Goal: Task Accomplishment & Management: Manage account settings

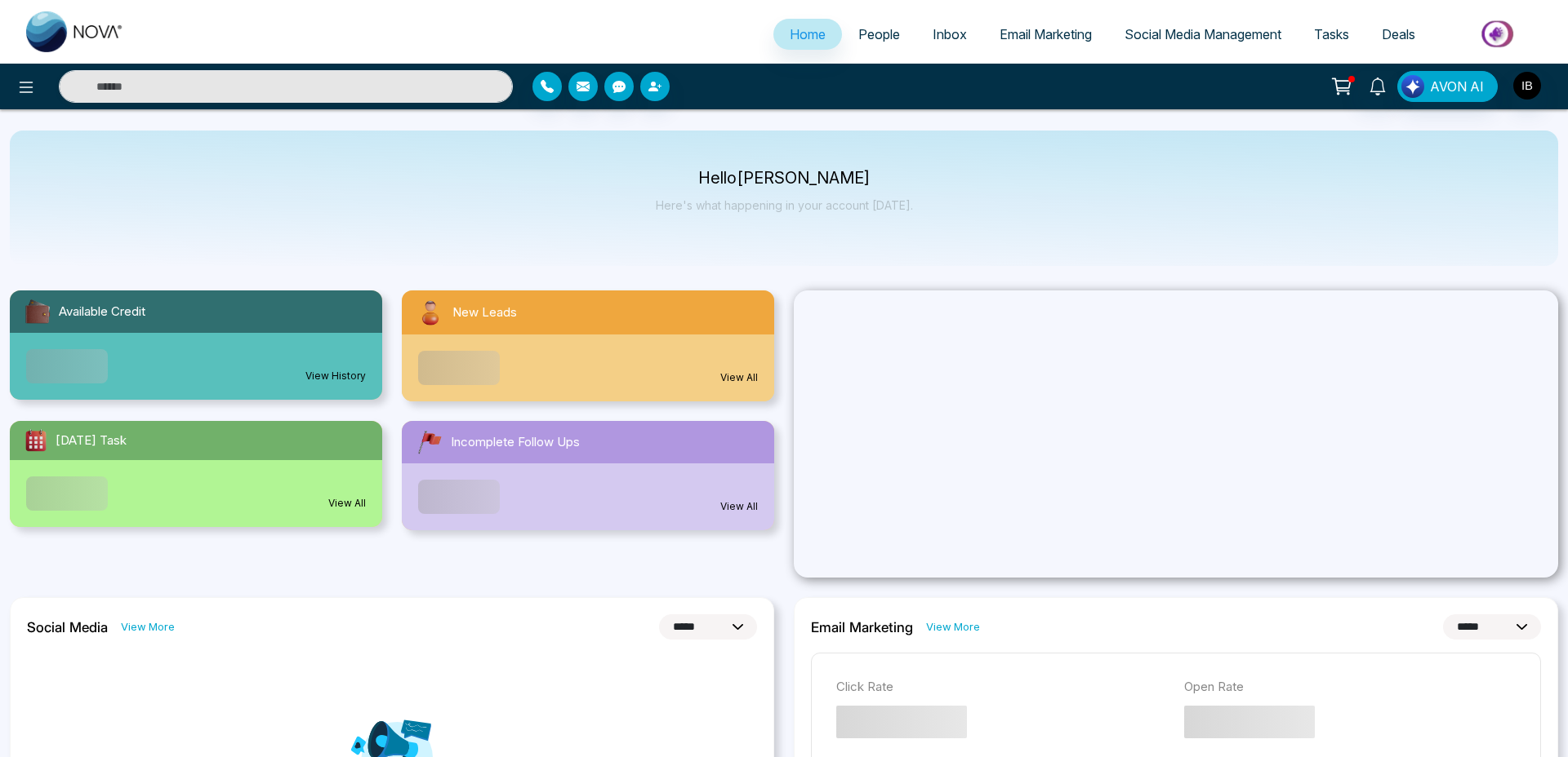
select select "*"
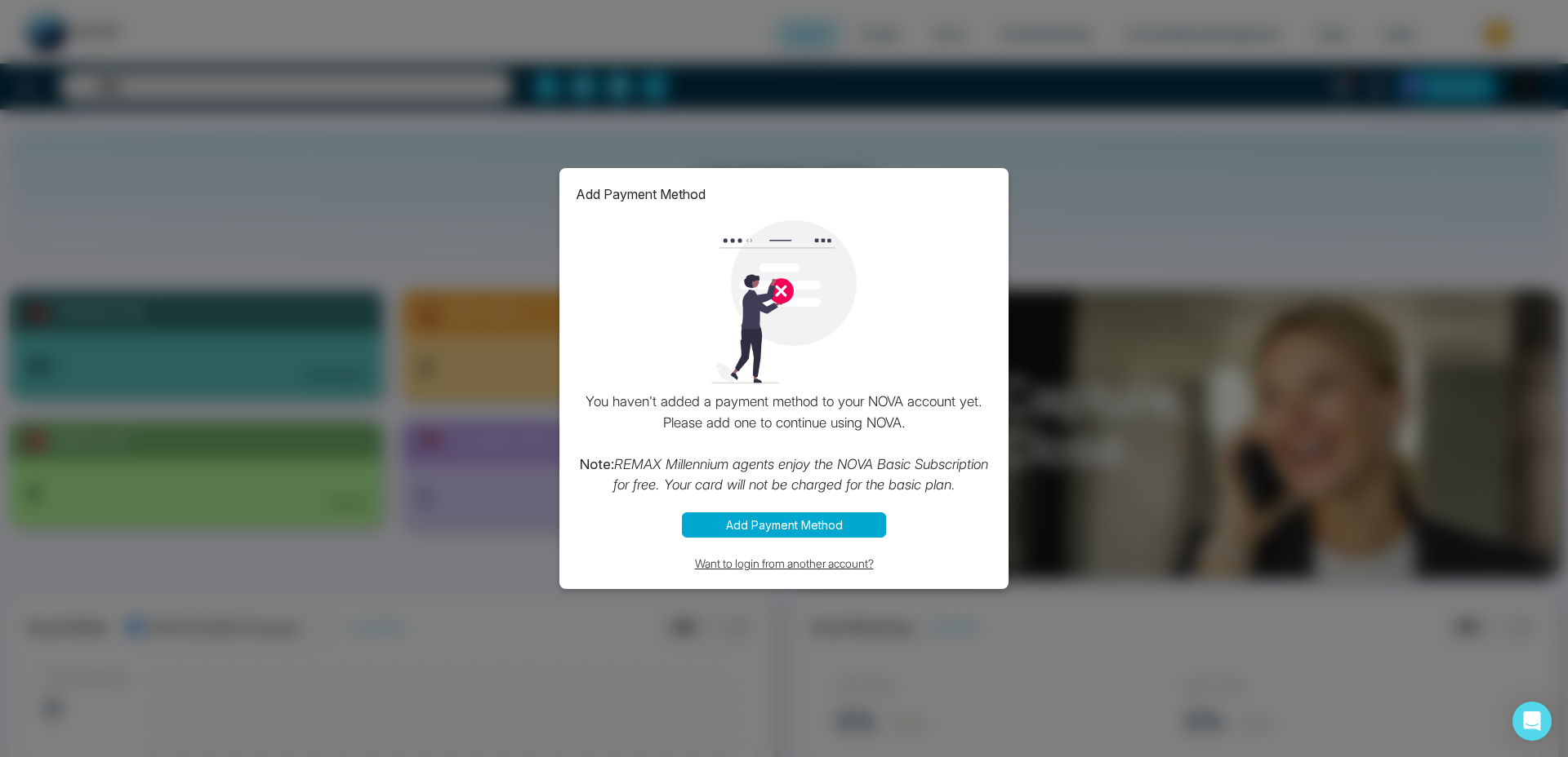
click at [822, 566] on button "Want to login from another account?" at bounding box center [784, 563] width 417 height 18
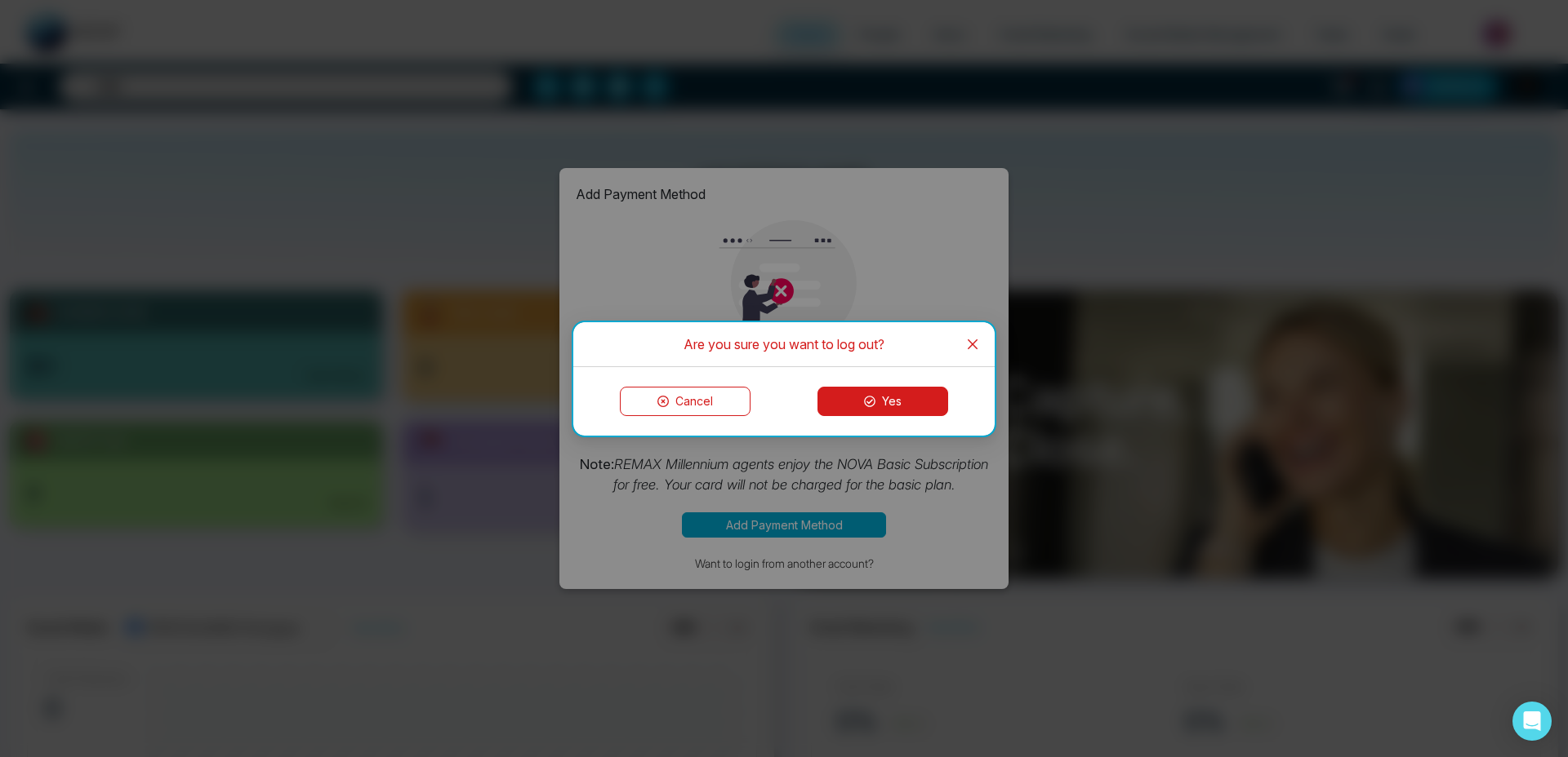
click at [852, 402] on button "Yes" at bounding box center [882, 401] width 130 height 29
